Goal: Download file/media

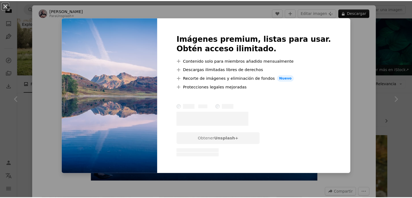
scroll to position [369, 0]
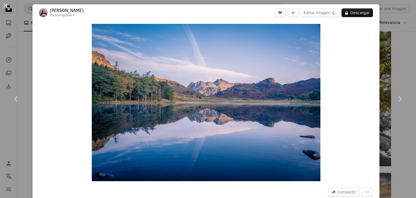
click at [342, 64] on div "Zoom in" at bounding box center [205, 102] width 347 height 162
click at [398, 97] on icon at bounding box center [400, 99] width 4 height 6
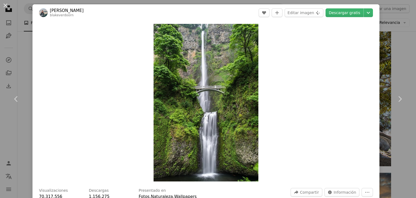
click at [400, 48] on div "An X shape Chevron left Chevron right [PERSON_NAME] blakeverdoorn A heart A plu…" at bounding box center [208, 99] width 416 height 198
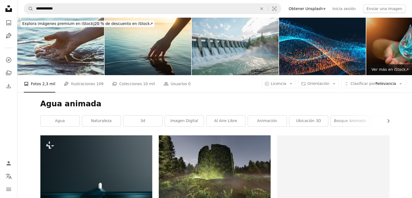
click at [272, 102] on h1 "Agua animada" at bounding box center [214, 104] width 349 height 10
